Goal: Information Seeking & Learning: Compare options

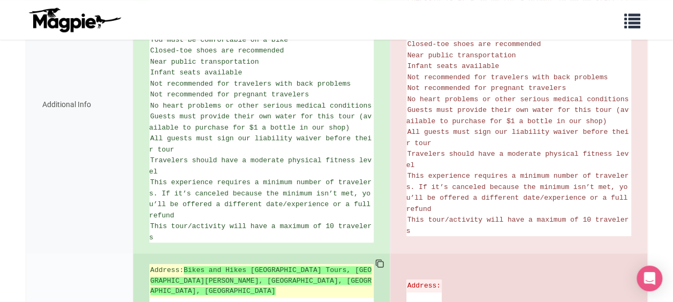
scroll to position [214, 0]
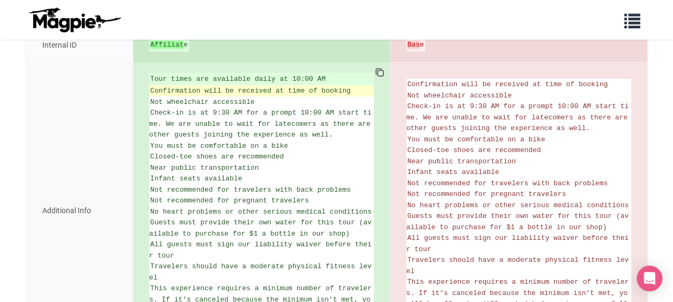
click at [276, 90] on span "Confirmation will be received at time of booking" at bounding box center [251, 91] width 200 height 8
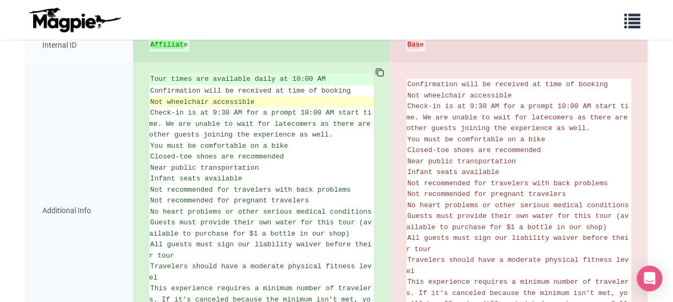
click at [273, 101] on li "Not wheelchair accessible" at bounding box center [261, 101] width 224 height 11
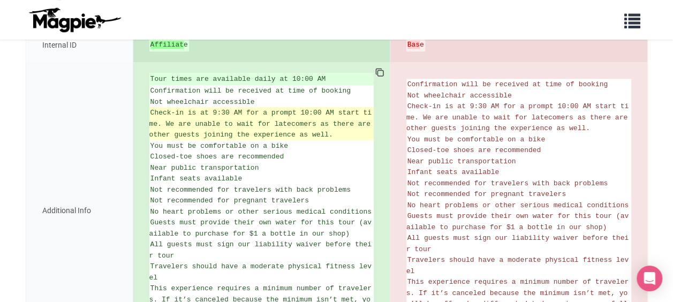
click at [271, 110] on span "Check-in is at 9:30 AM for a prompt 10:00 AM start time. We are unable to wait …" at bounding box center [262, 124] width 226 height 30
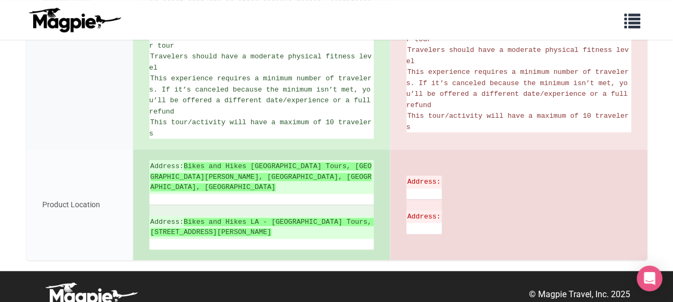
scroll to position [429, 0]
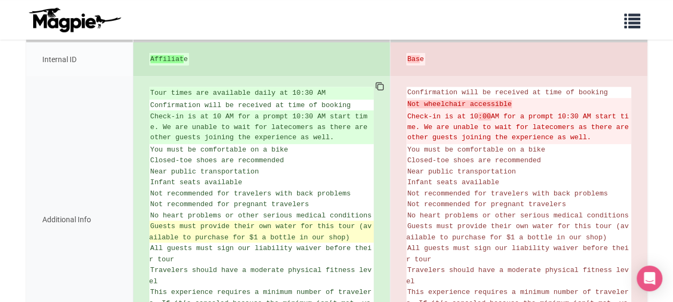
scroll to position [269, 0]
